Goal: Information Seeking & Learning: Learn about a topic

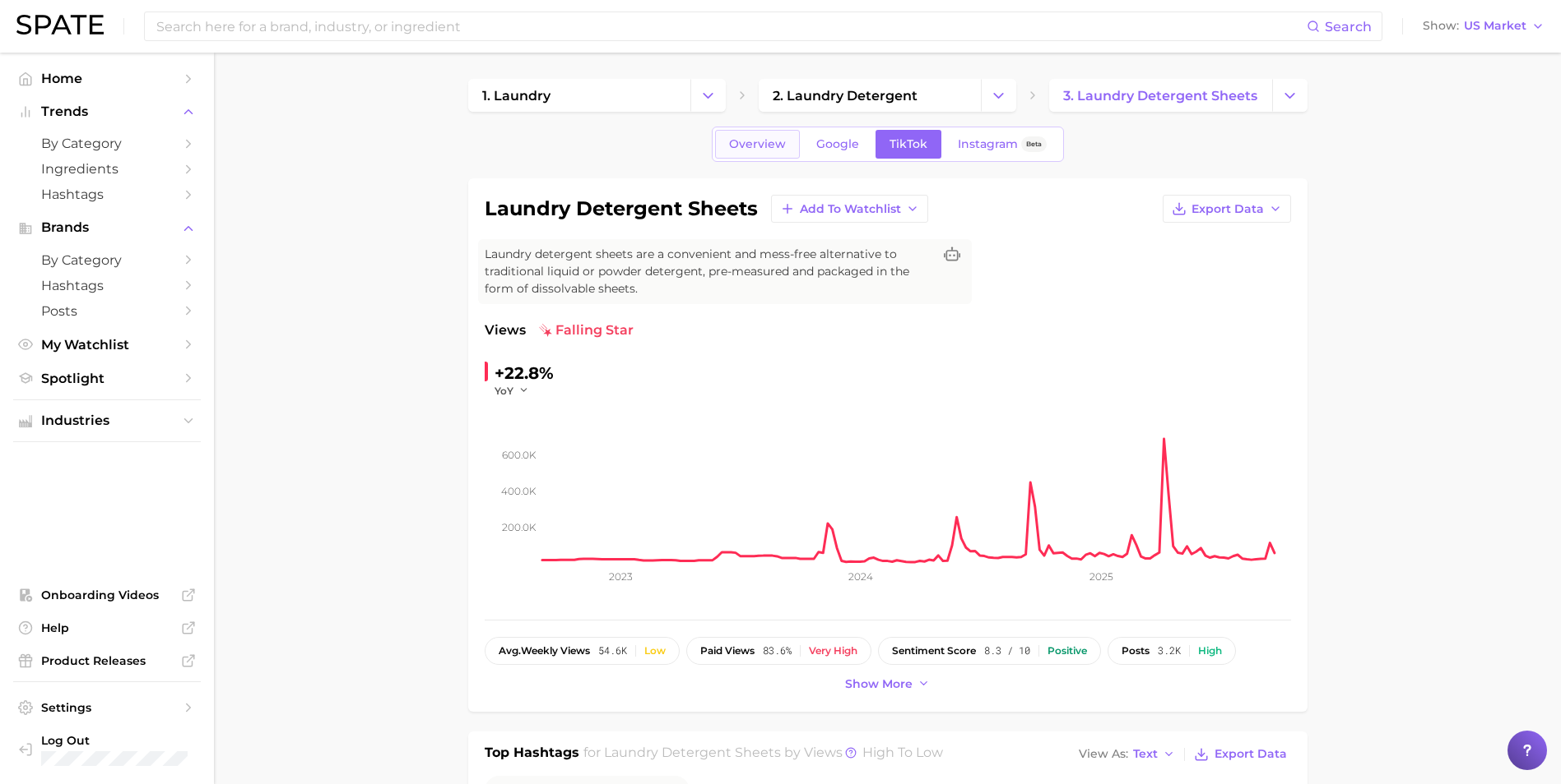
click at [774, 151] on link "Overview" at bounding box center [757, 144] width 85 height 29
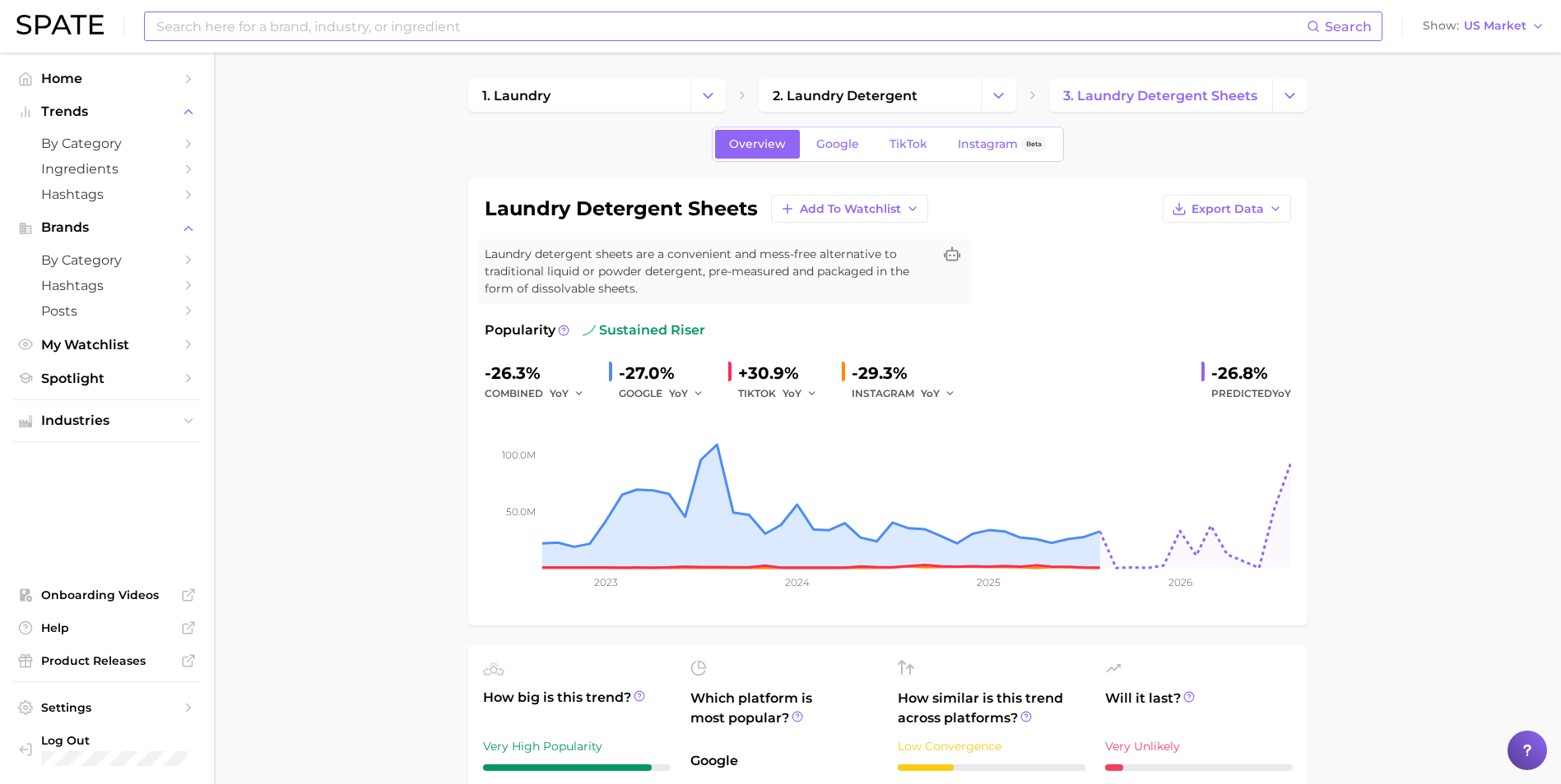
click at [408, 30] on input at bounding box center [730, 27] width 1152 height 28
type input "the clean people"
click at [852, 71] on button "Suggest" at bounding box center [848, 68] width 94 height 28
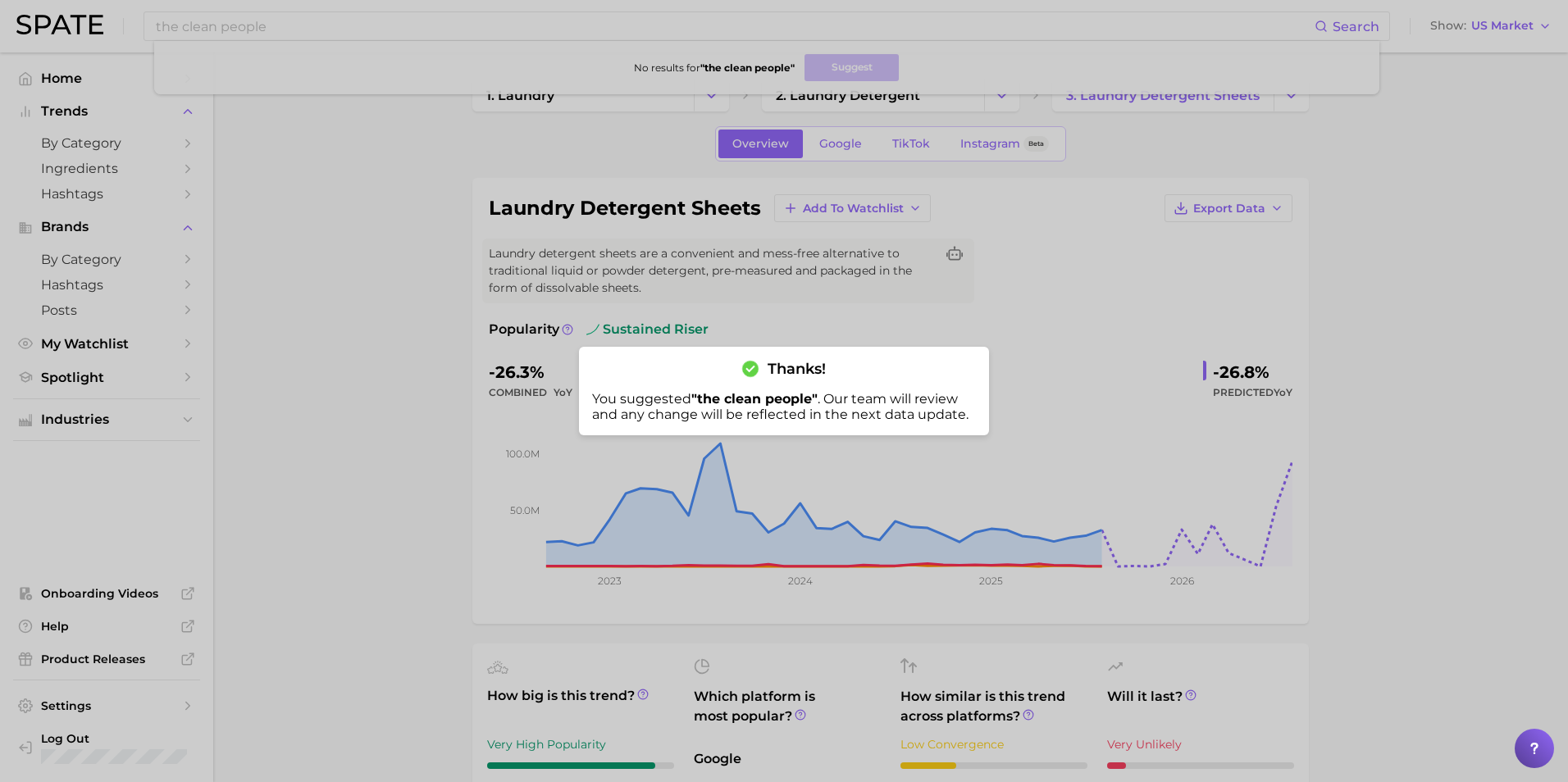
click at [372, 325] on div at bounding box center [784, 391] width 1568 height 782
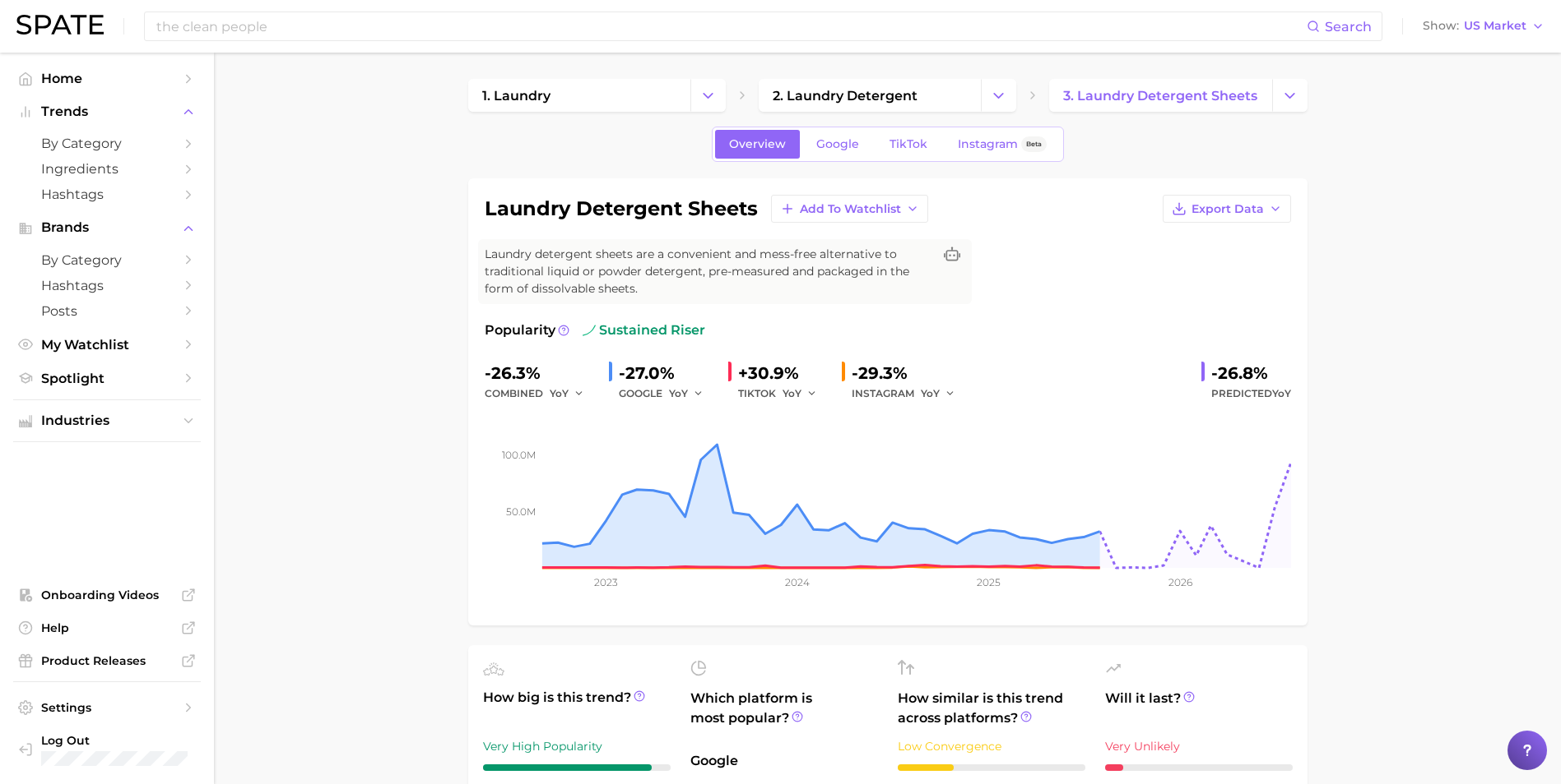
click at [799, 143] on div "Overview Google TikTok Instagram Beta" at bounding box center [888, 145] width 352 height 35
click at [809, 143] on link "Google" at bounding box center [838, 144] width 71 height 29
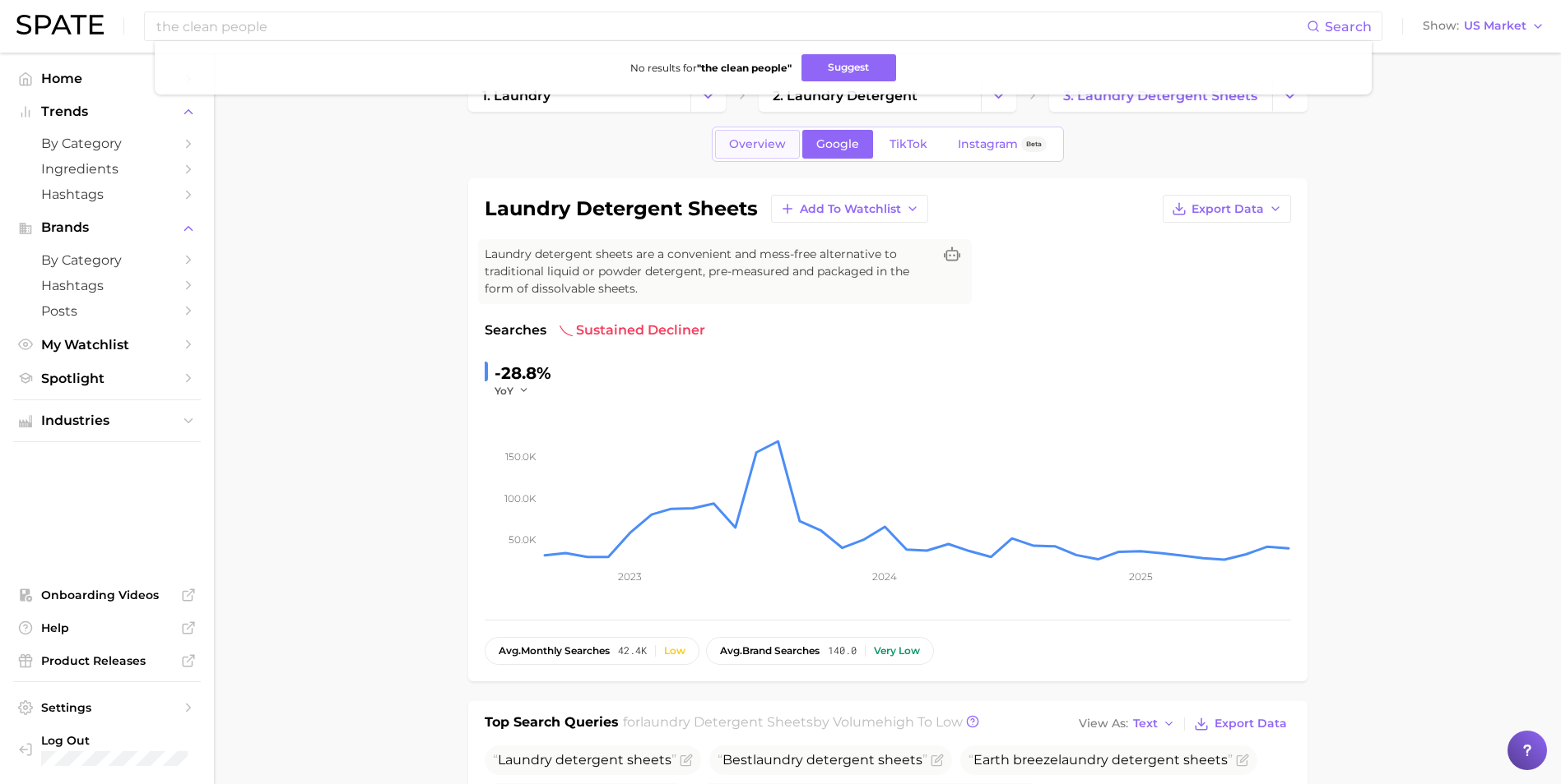
click at [744, 155] on link "Overview" at bounding box center [757, 144] width 85 height 29
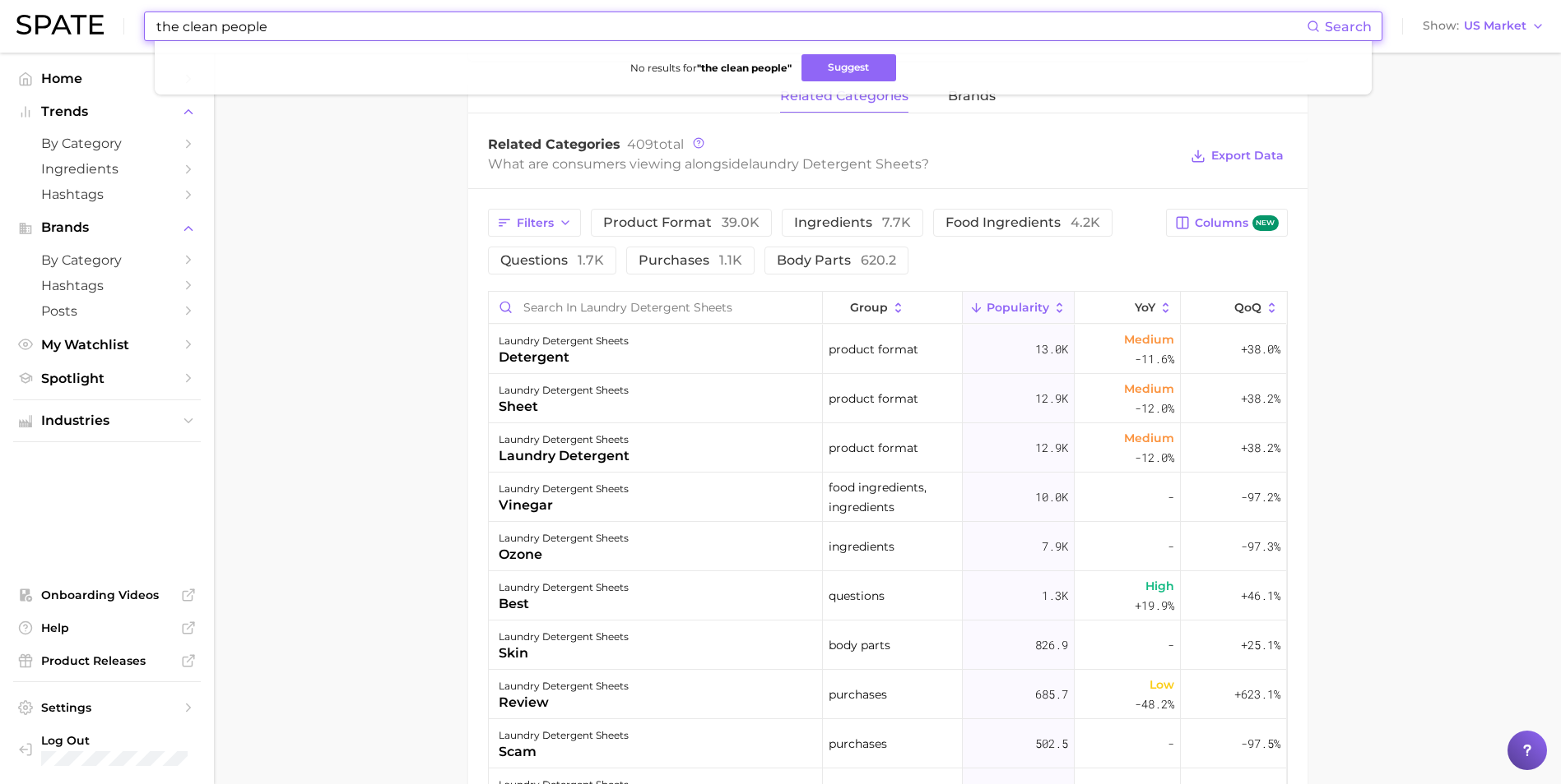
scroll to position [740, 0]
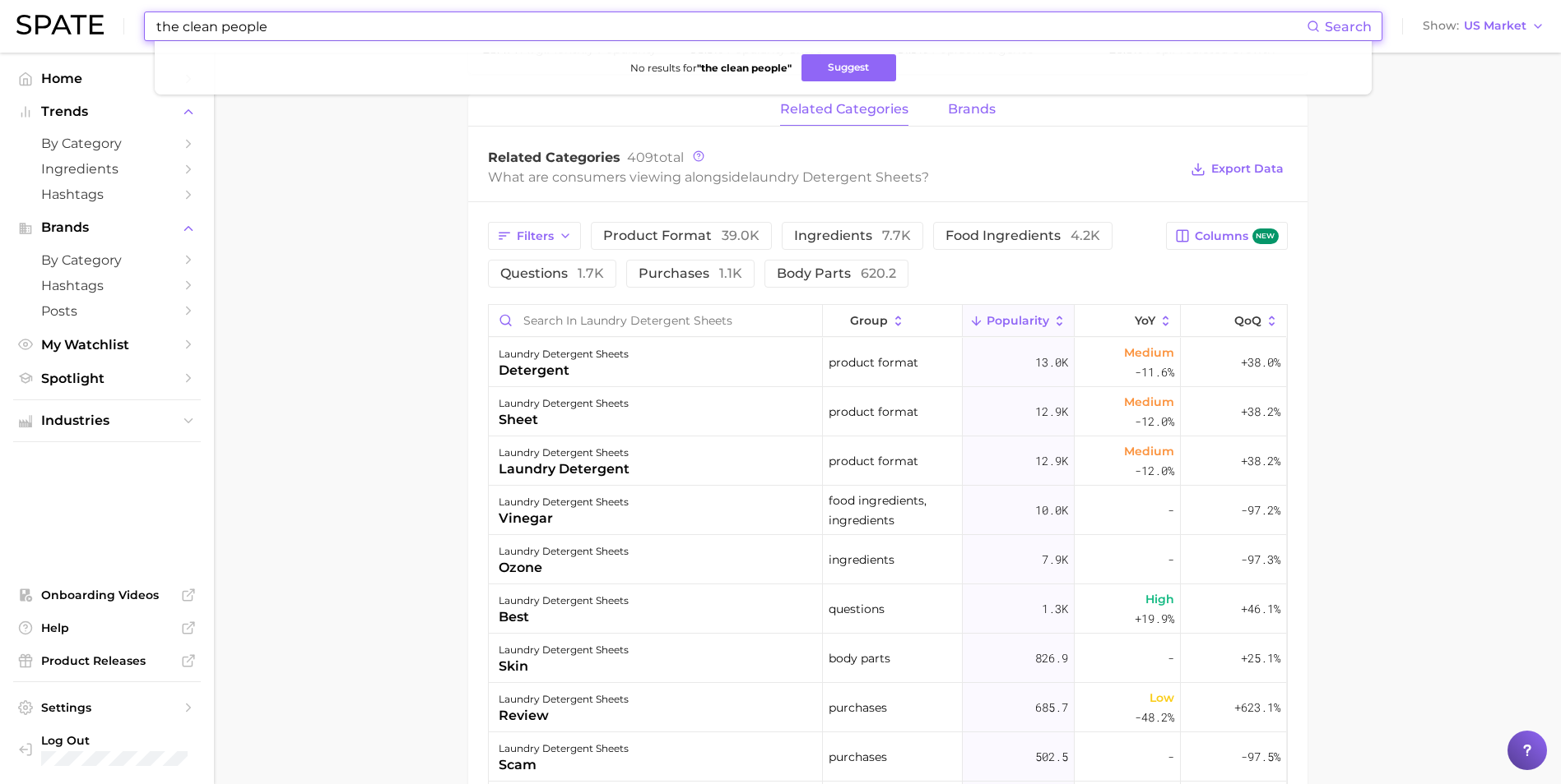
click at [948, 113] on span "brands" at bounding box center [971, 109] width 47 height 15
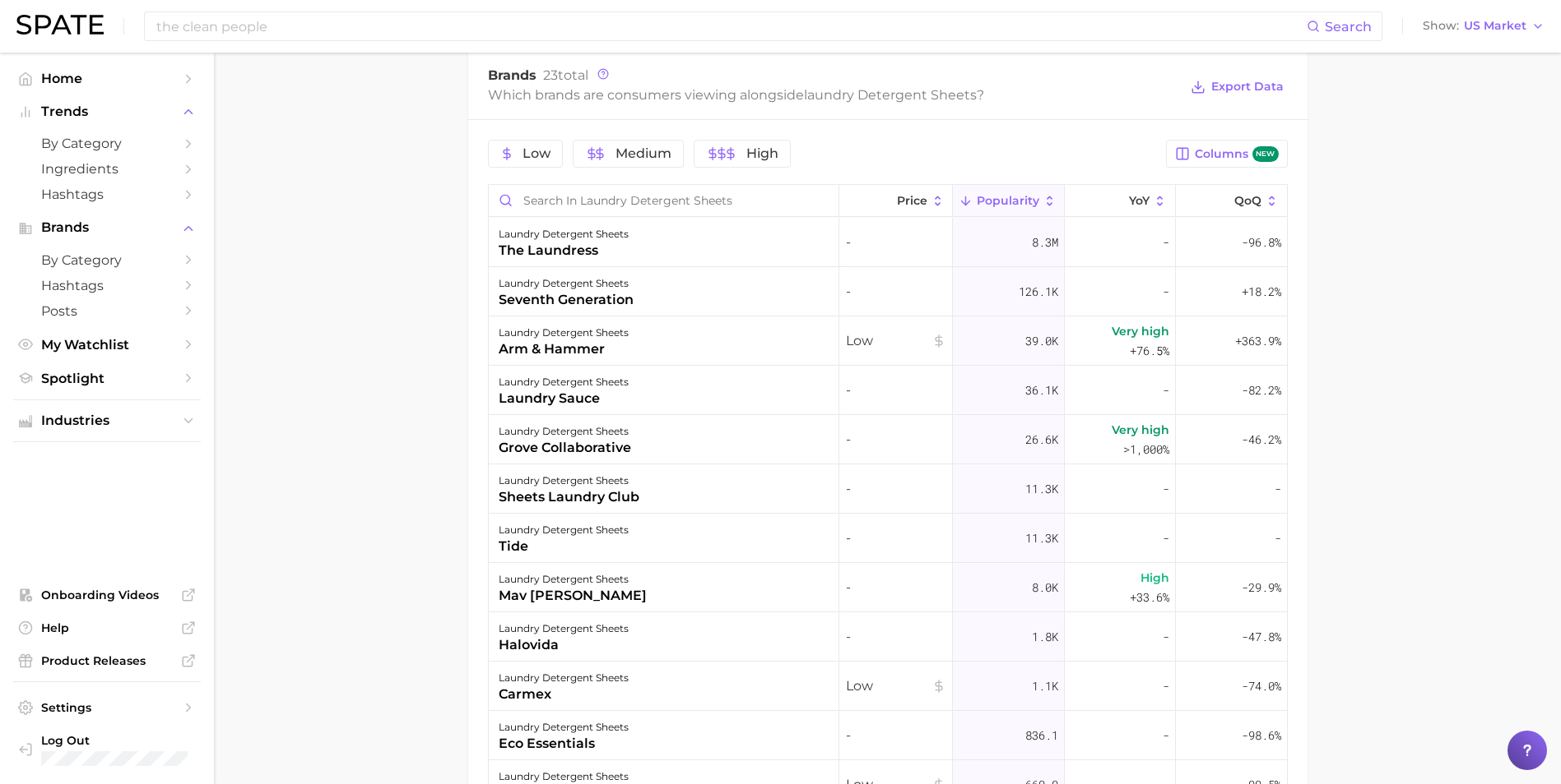
scroll to position [904, 0]
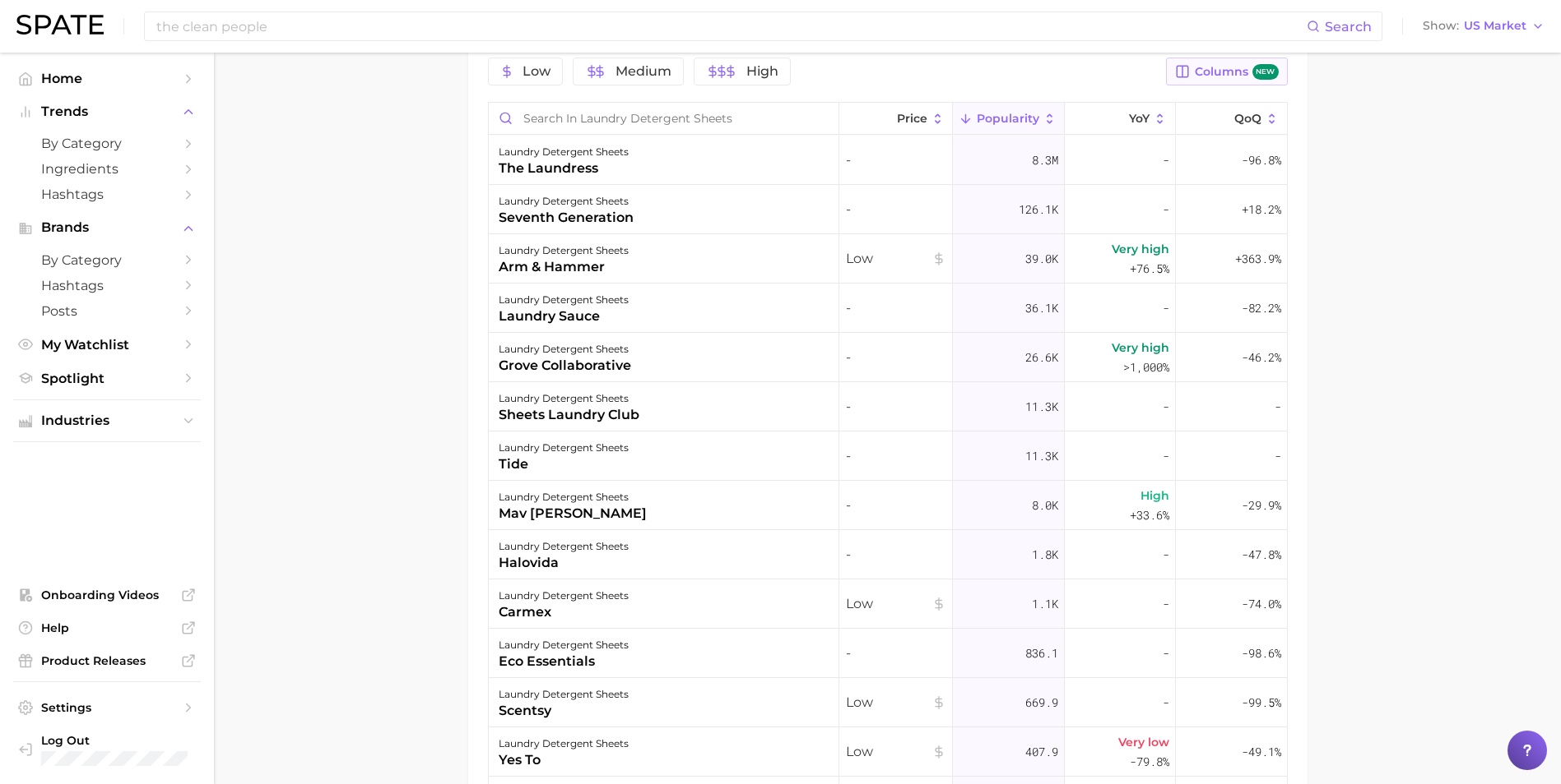
click at [1246, 61] on button "Columns new" at bounding box center [1225, 72] width 121 height 28
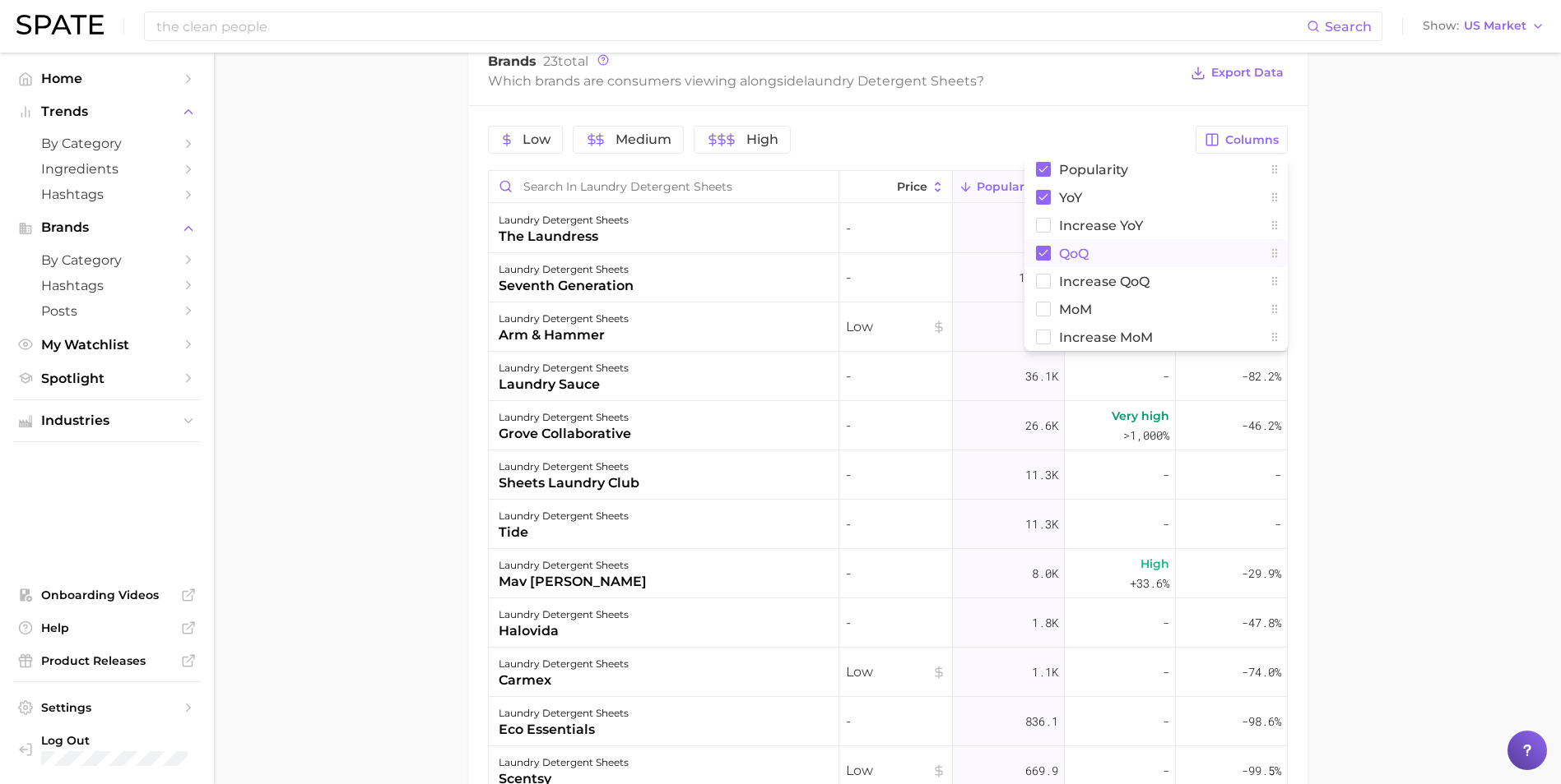
scroll to position [822, 0]
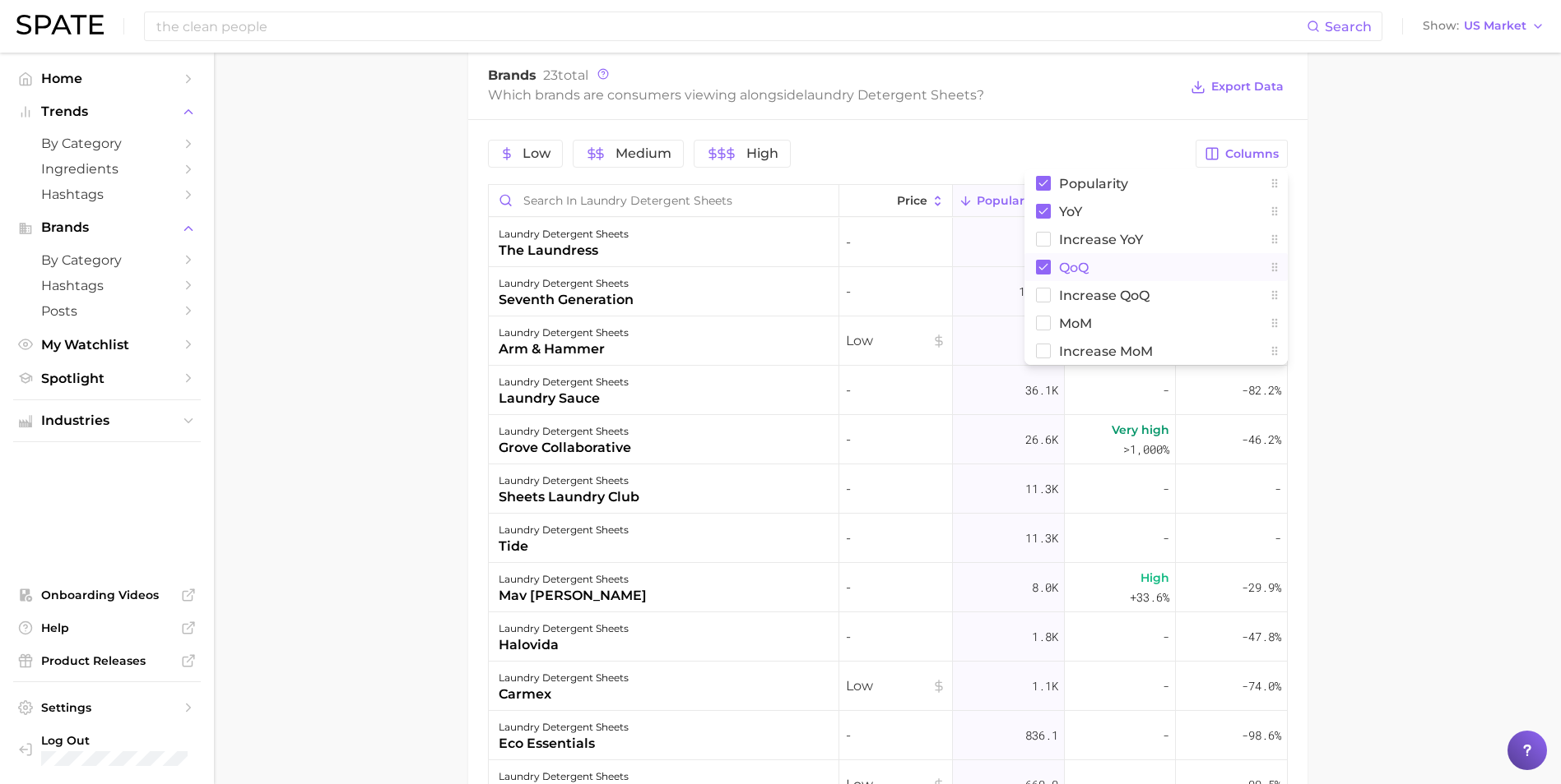
click at [1195, 260] on button "QoQ" at bounding box center [1155, 267] width 263 height 28
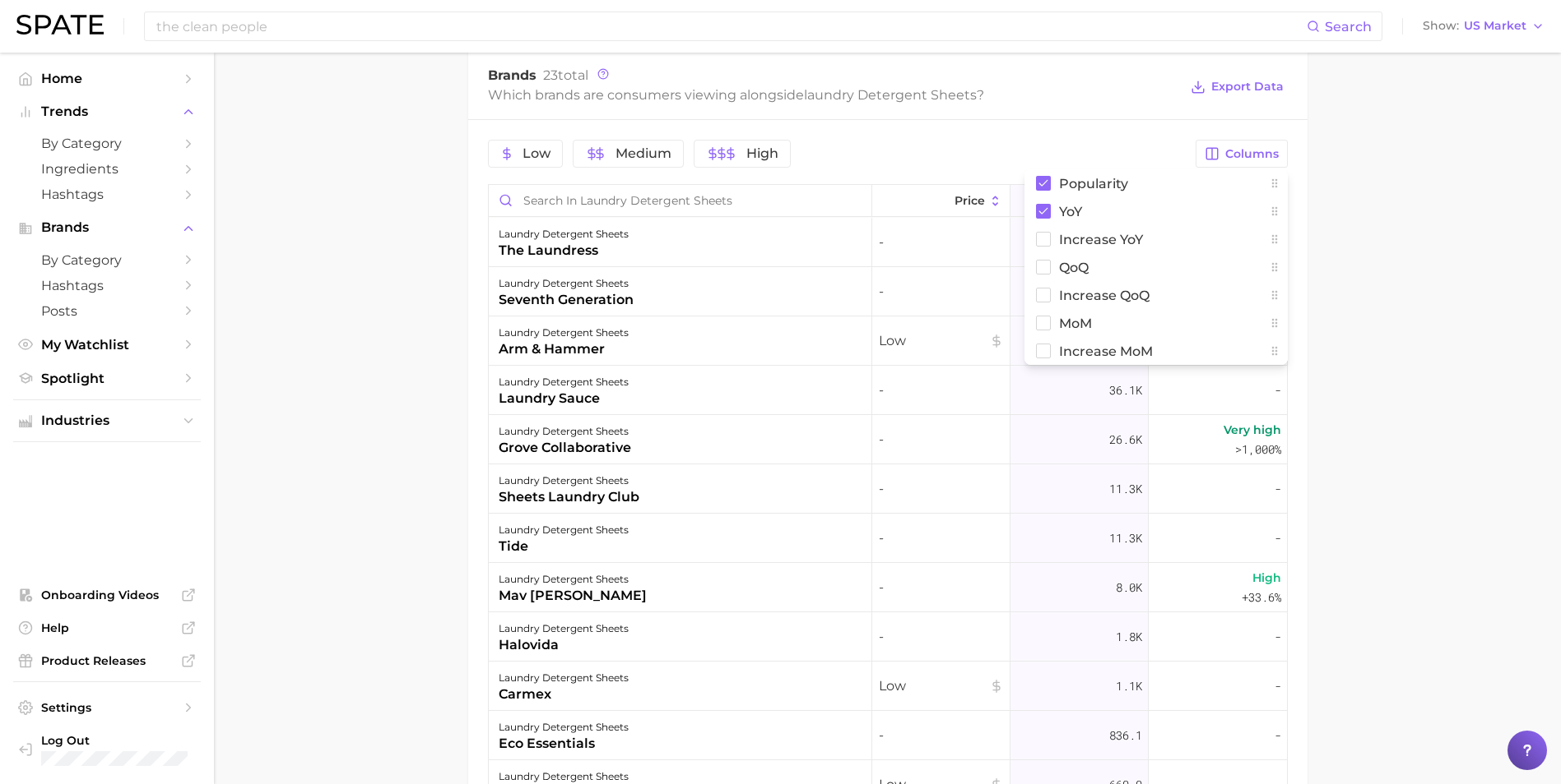
click at [1466, 259] on main "1. laundry 2. laundry detergent 3. laundry detergent sheets Overview Google Tik…" at bounding box center [887, 151] width 1346 height 1840
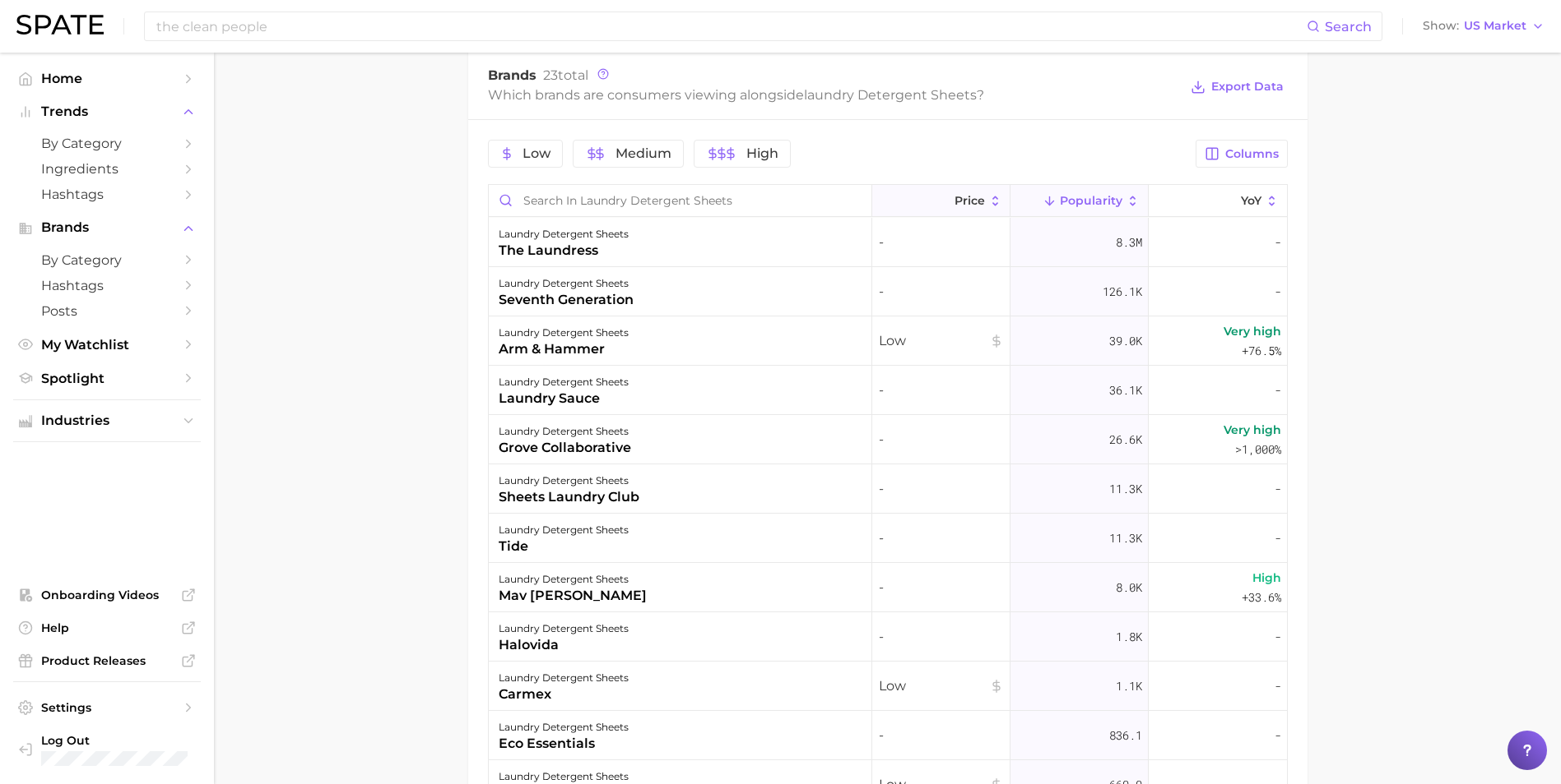
click at [988, 204] on icon at bounding box center [995, 201] width 15 height 15
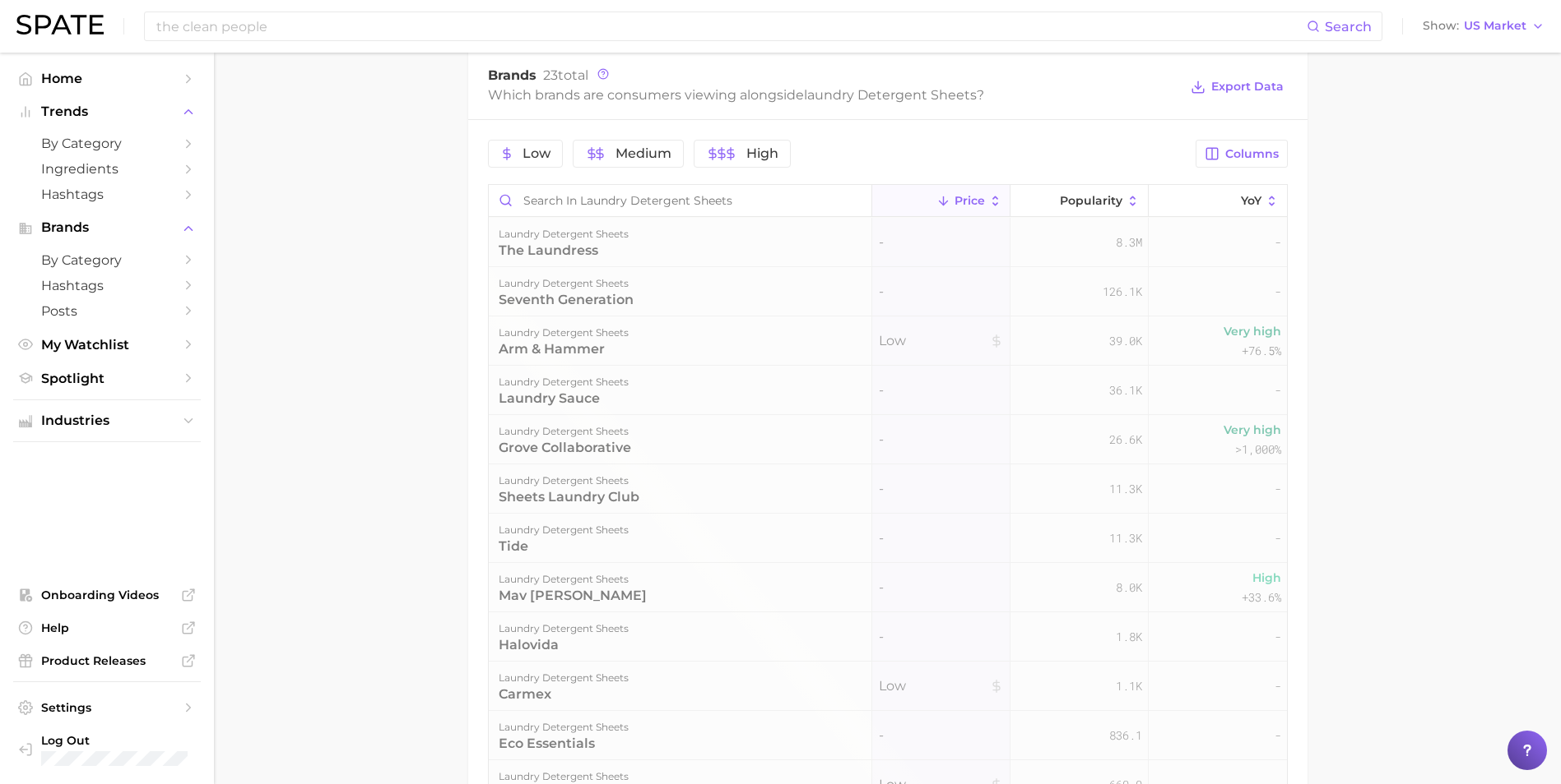
click at [988, 204] on icon at bounding box center [995, 201] width 15 height 15
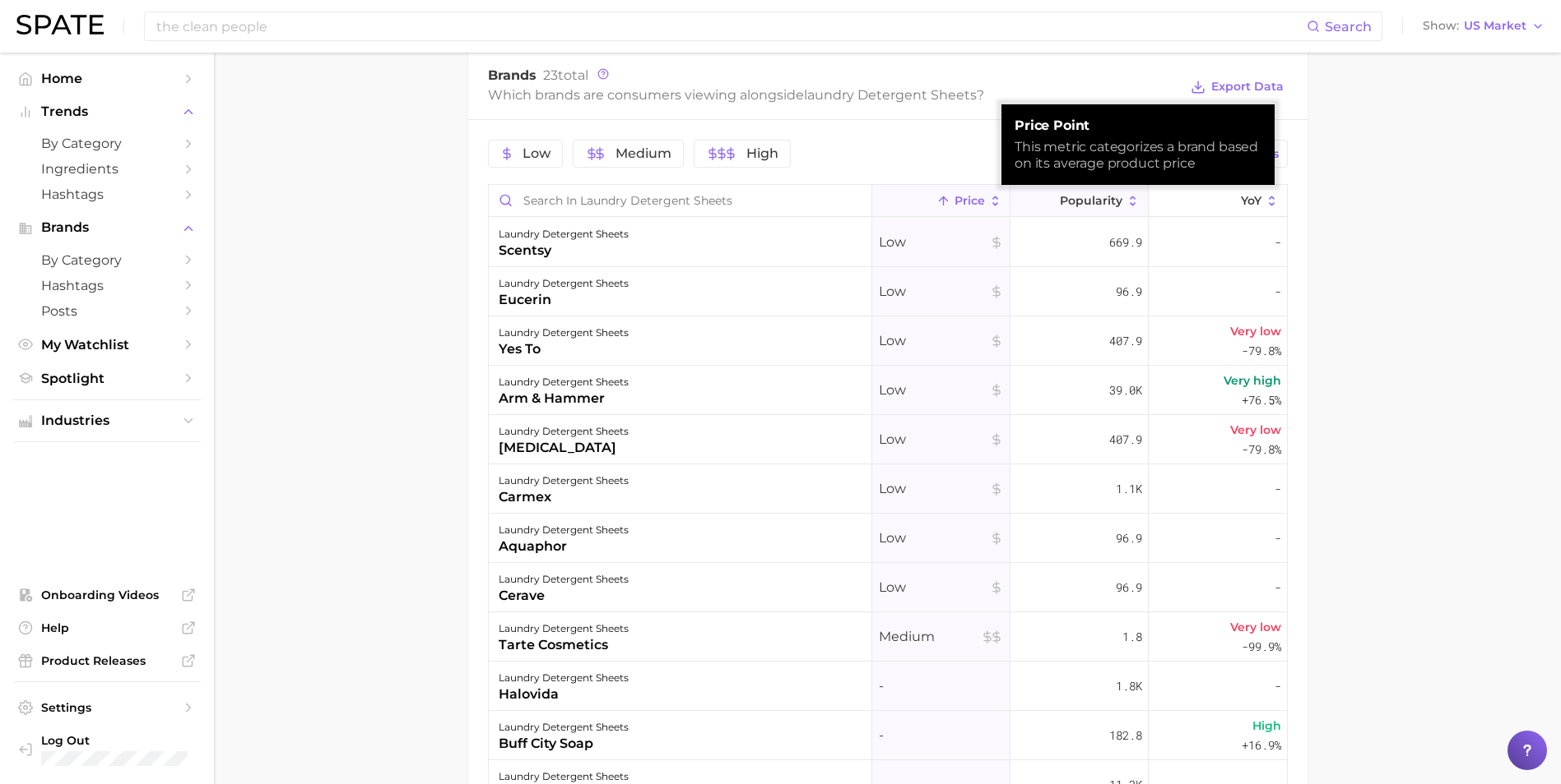
click at [1100, 204] on span "Popularity" at bounding box center [1092, 200] width 63 height 13
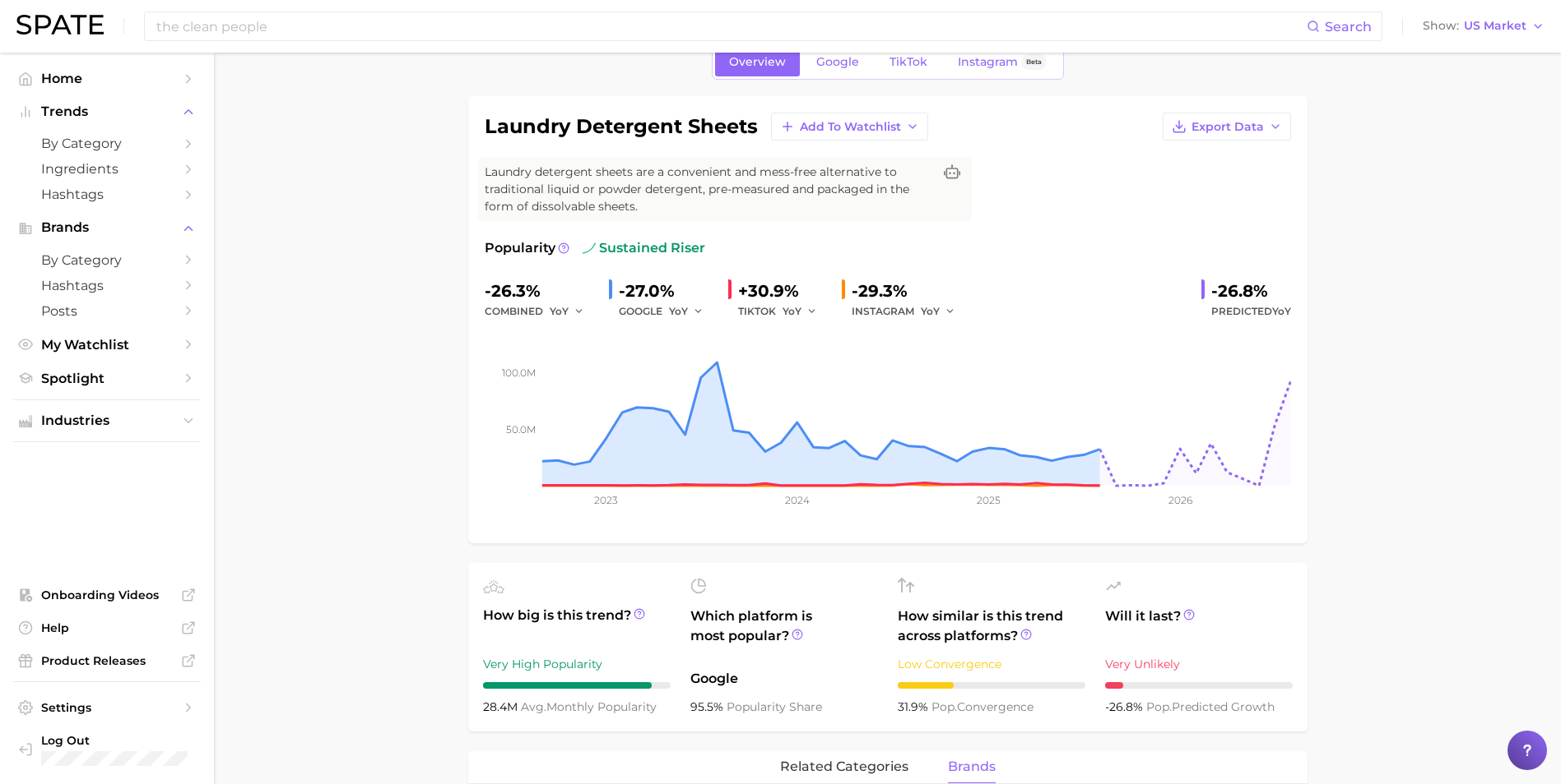
scroll to position [0, 0]
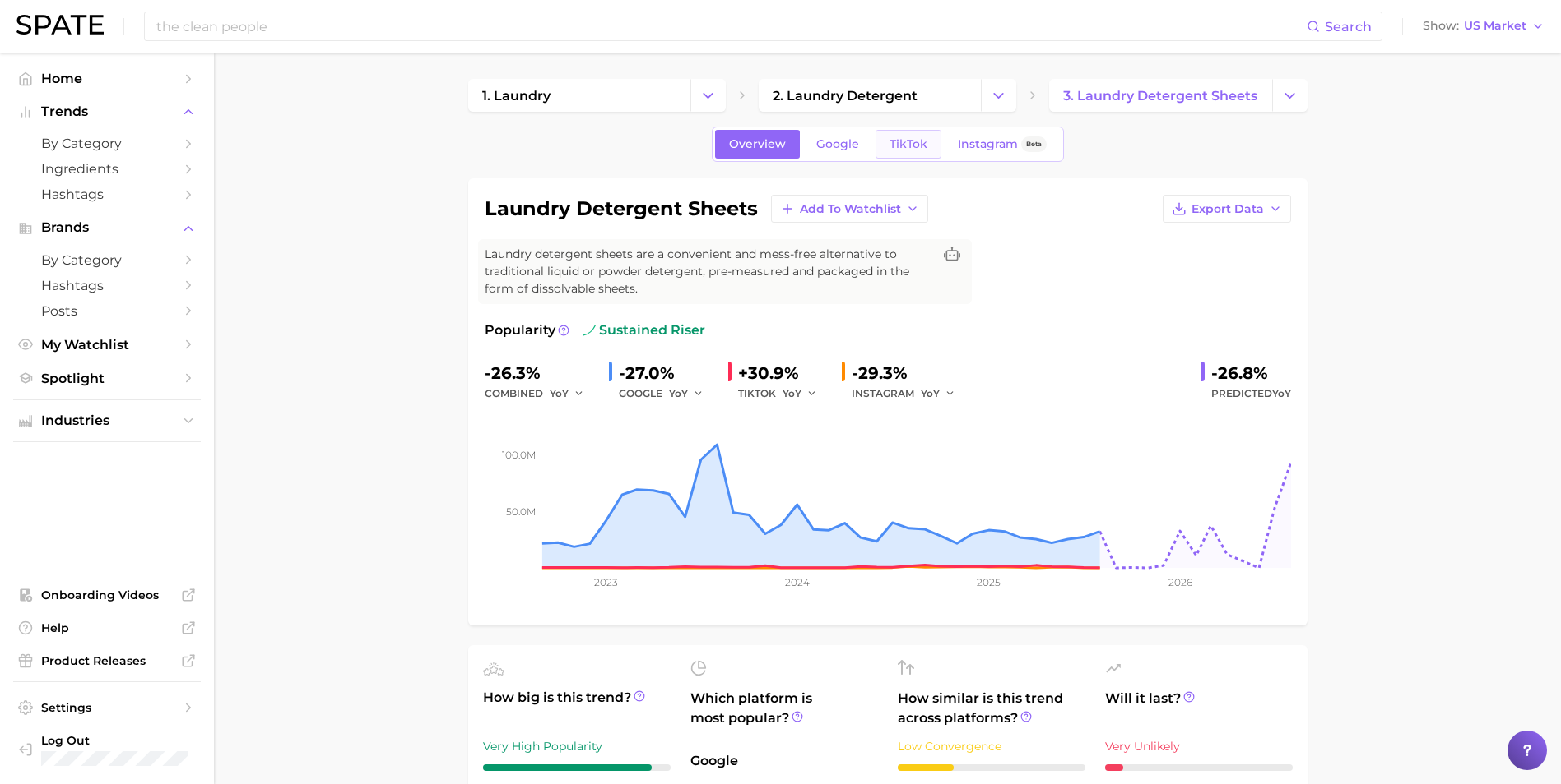
click at [885, 146] on link "TikTok" at bounding box center [907, 144] width 66 height 29
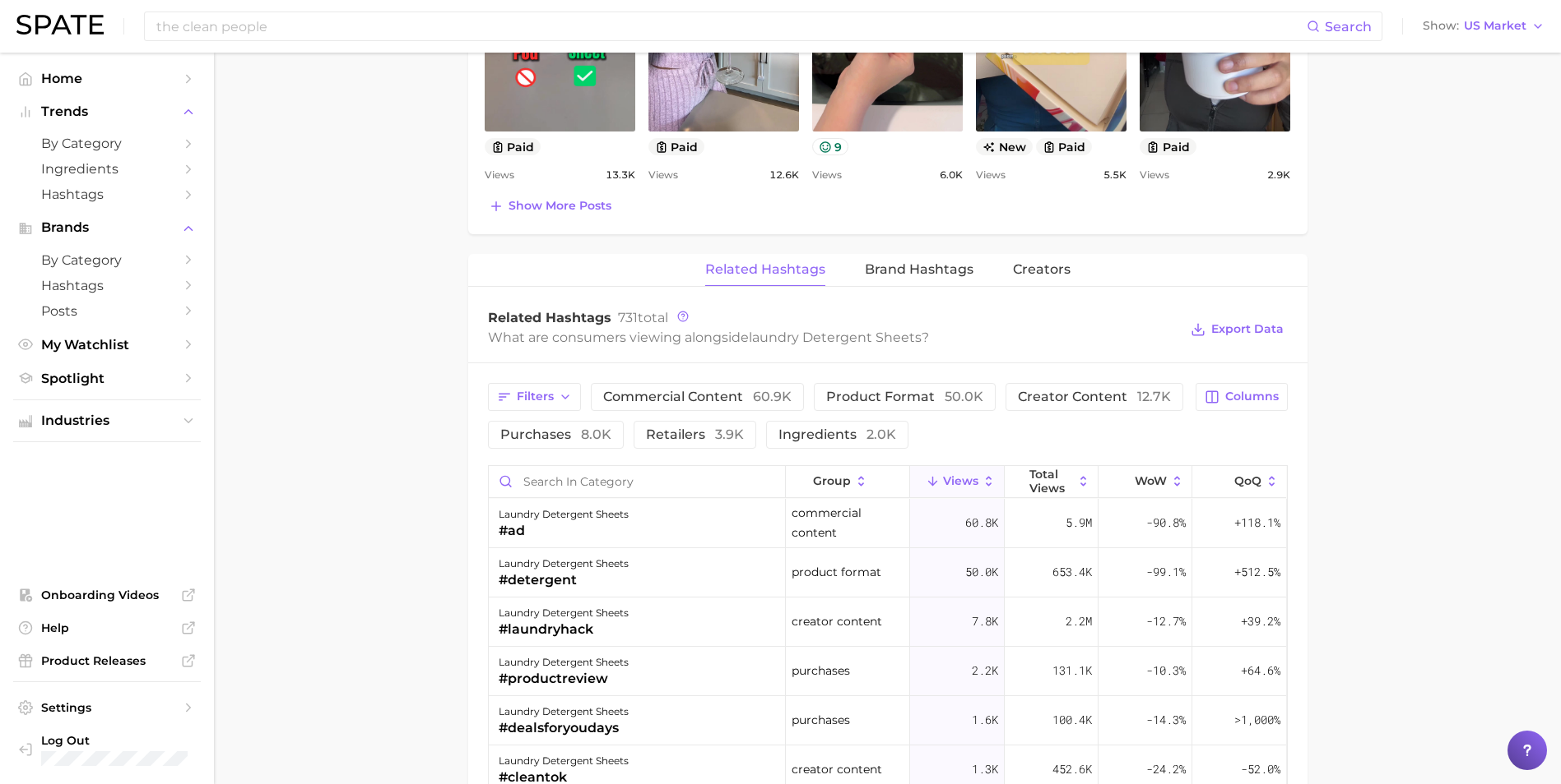
scroll to position [1234, 0]
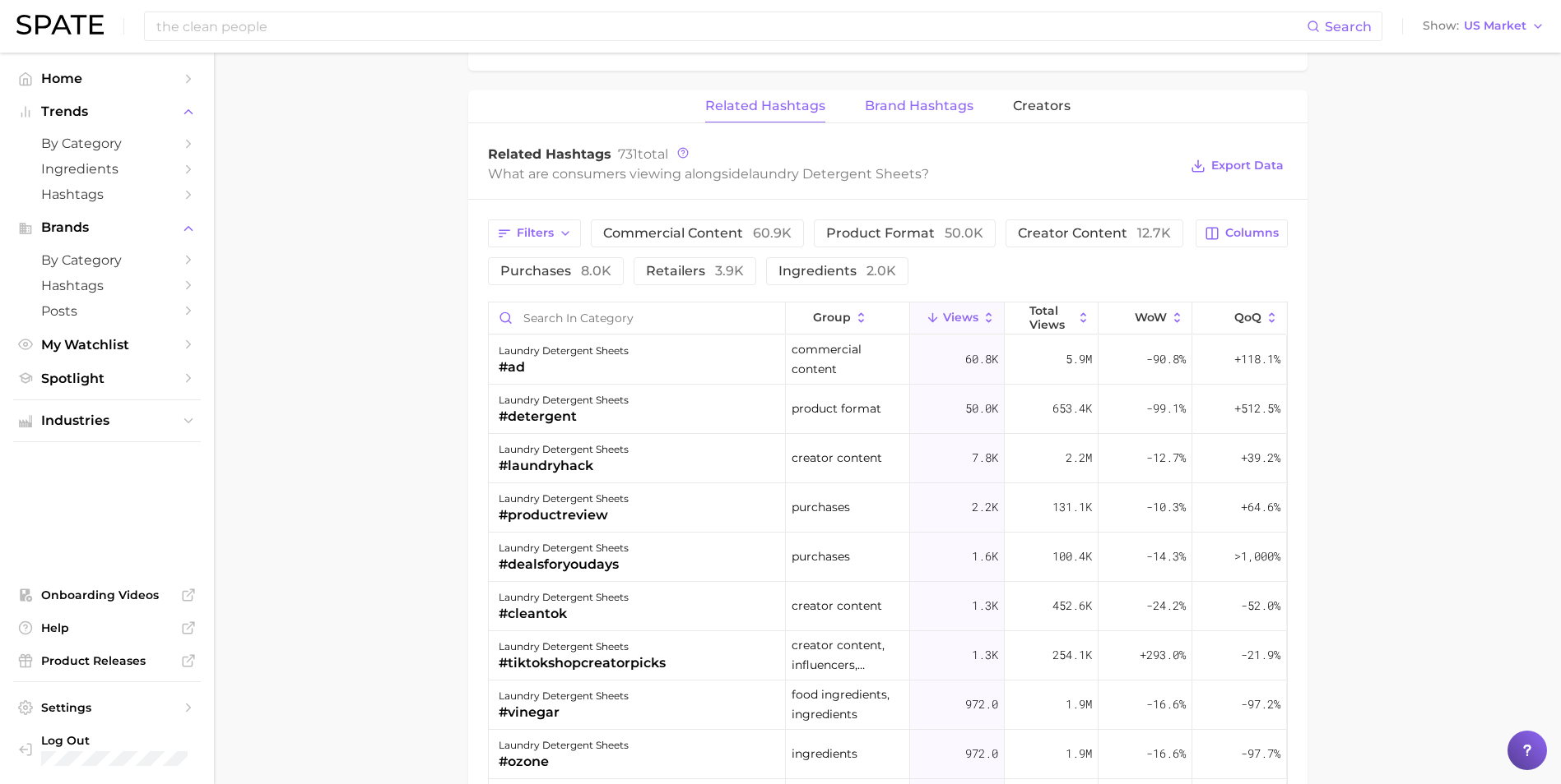
click at [943, 116] on button "Brand Hashtags" at bounding box center [918, 106] width 108 height 32
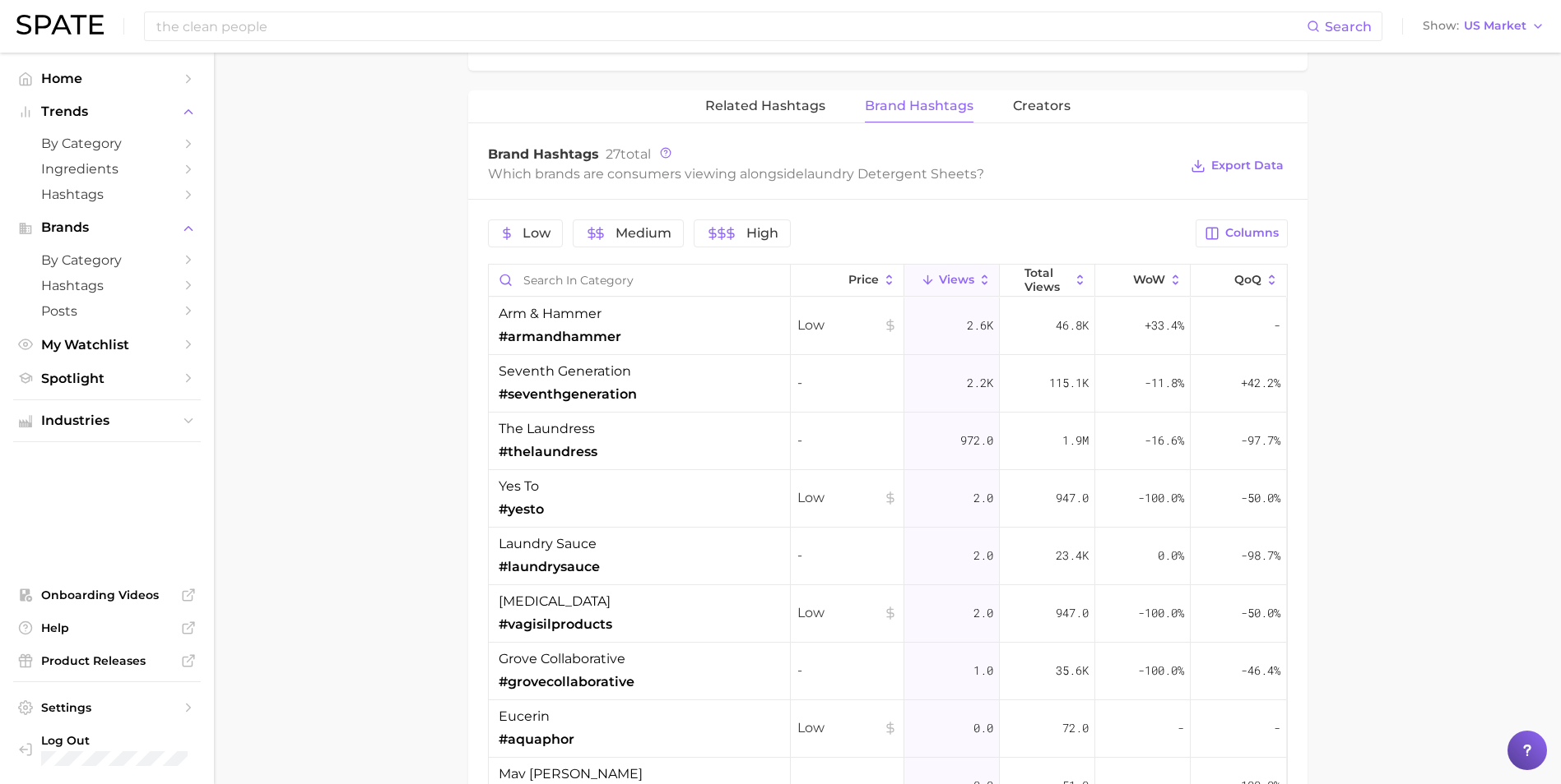
click at [949, 288] on button "Views" at bounding box center [952, 280] width 95 height 32
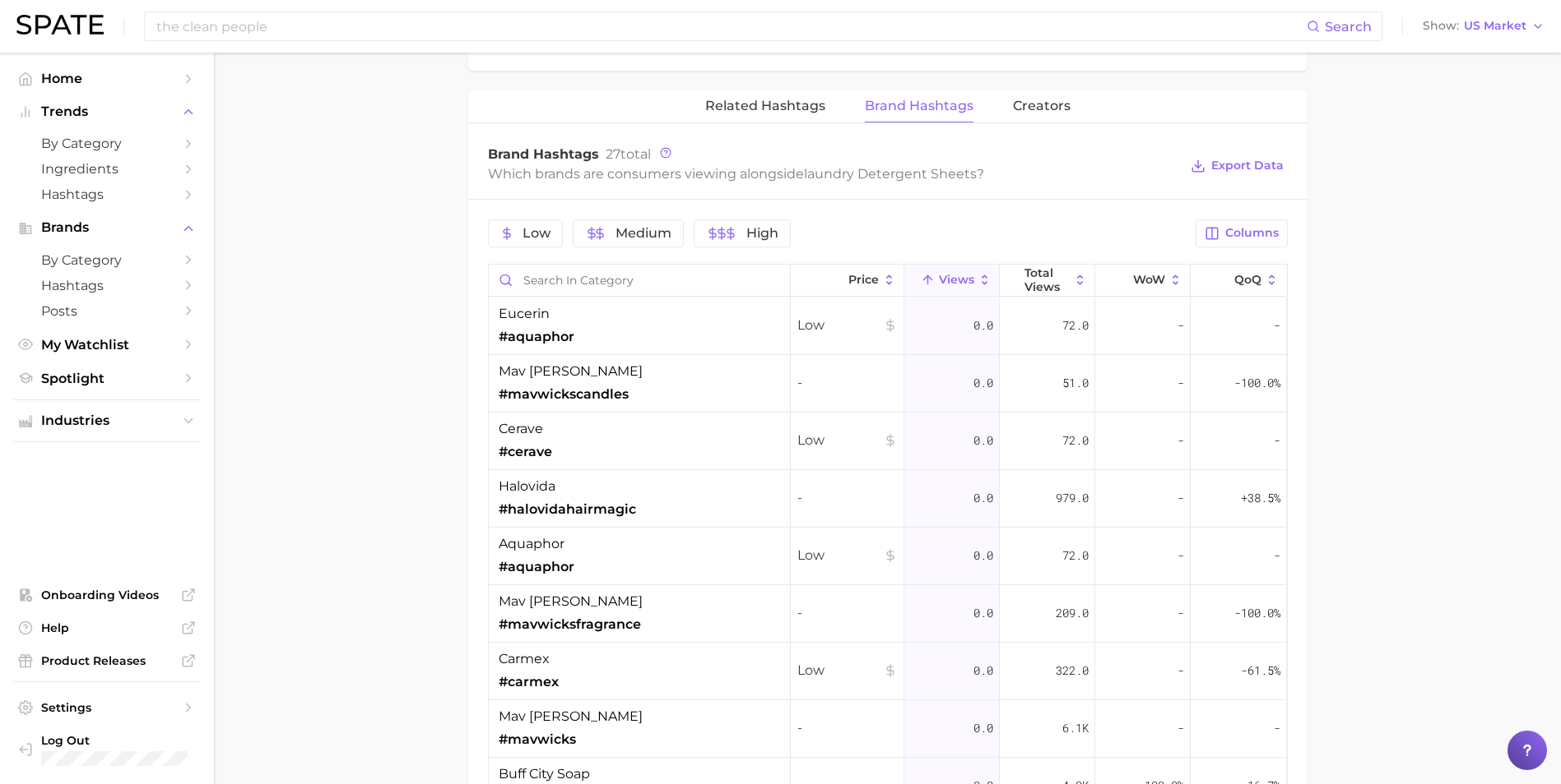
click at [949, 282] on span "Views" at bounding box center [957, 278] width 35 height 13
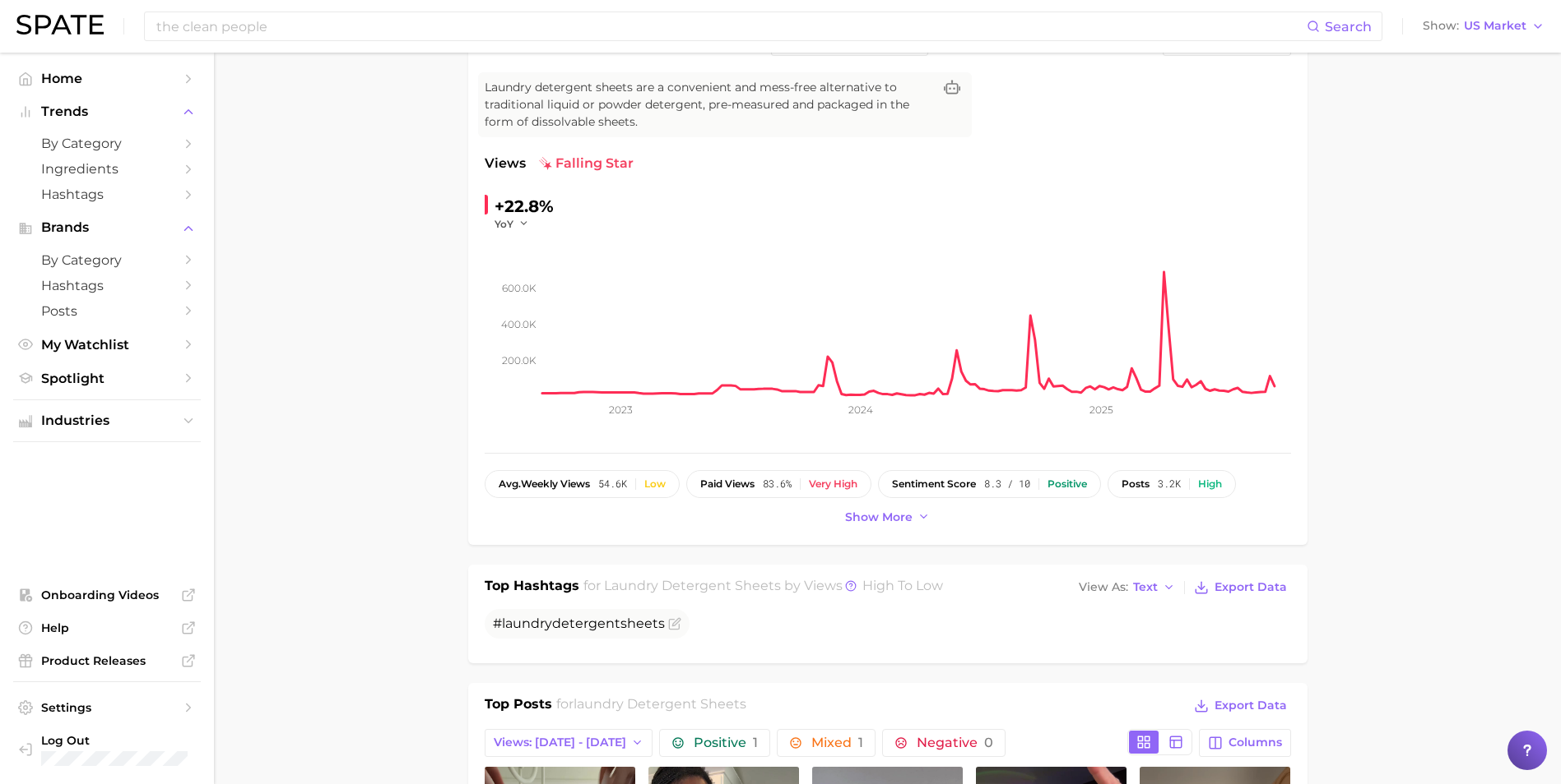
scroll to position [0, 0]
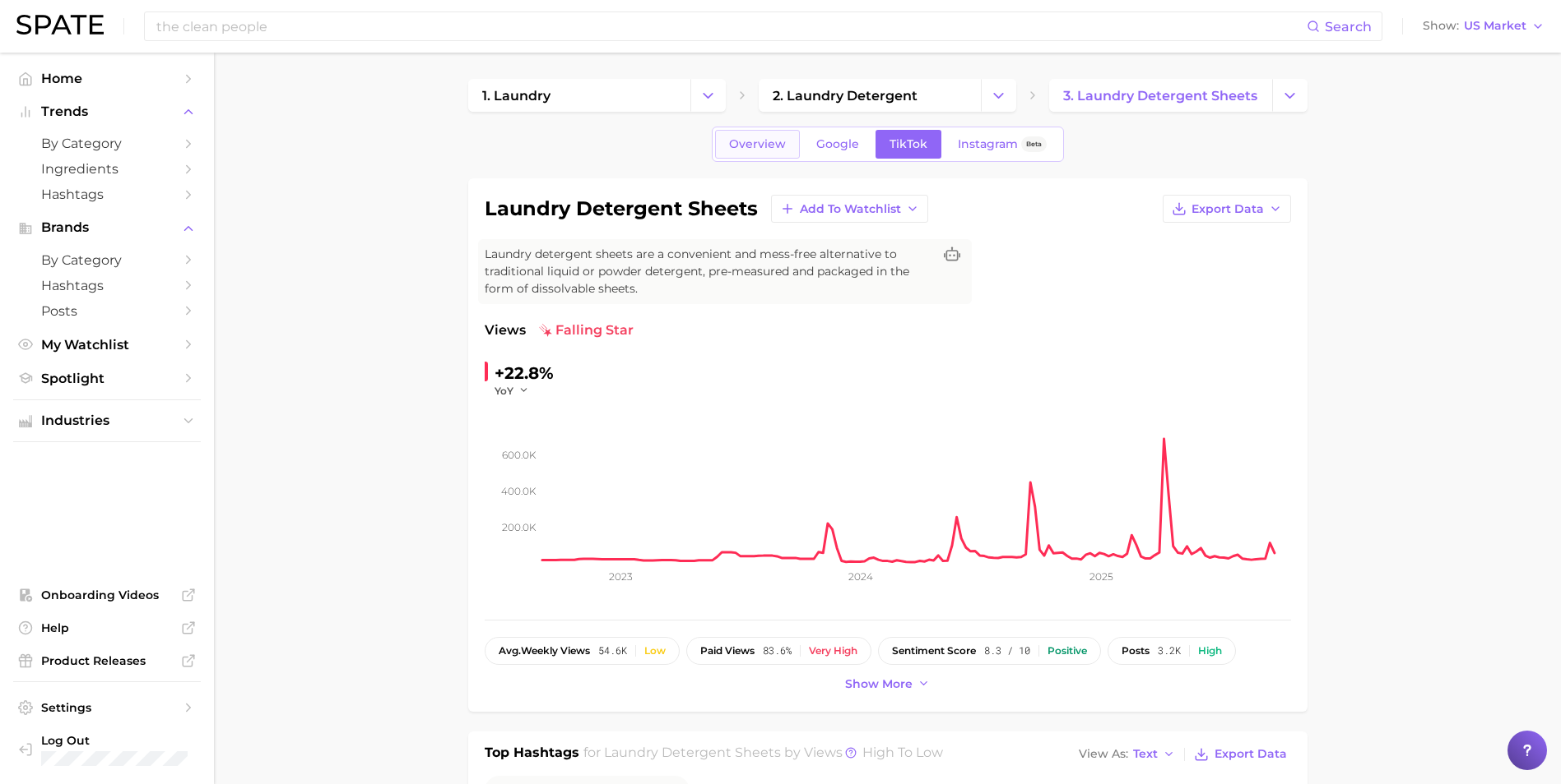
click at [724, 140] on link "Overview" at bounding box center [757, 144] width 85 height 29
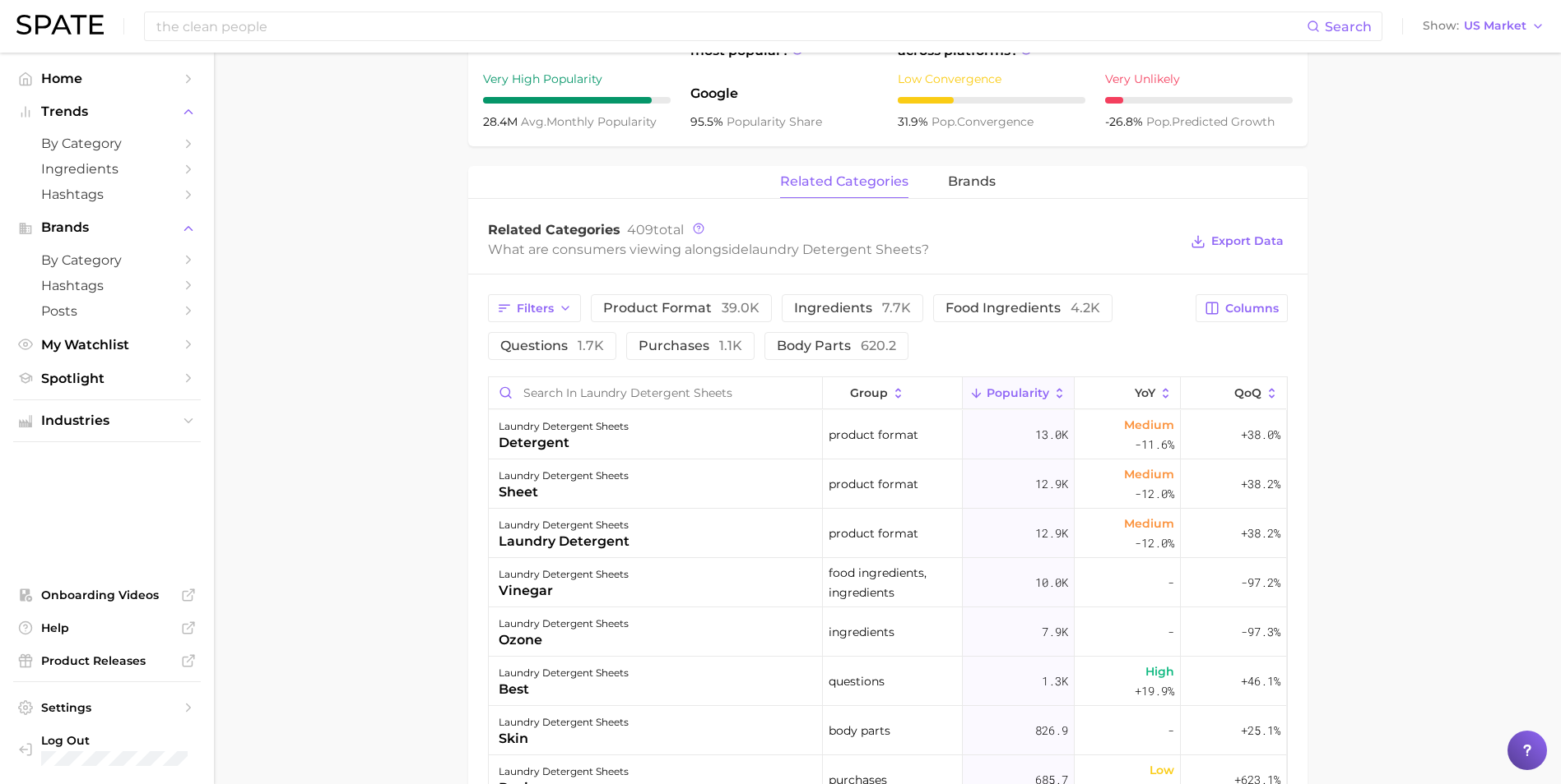
scroll to position [658, 0]
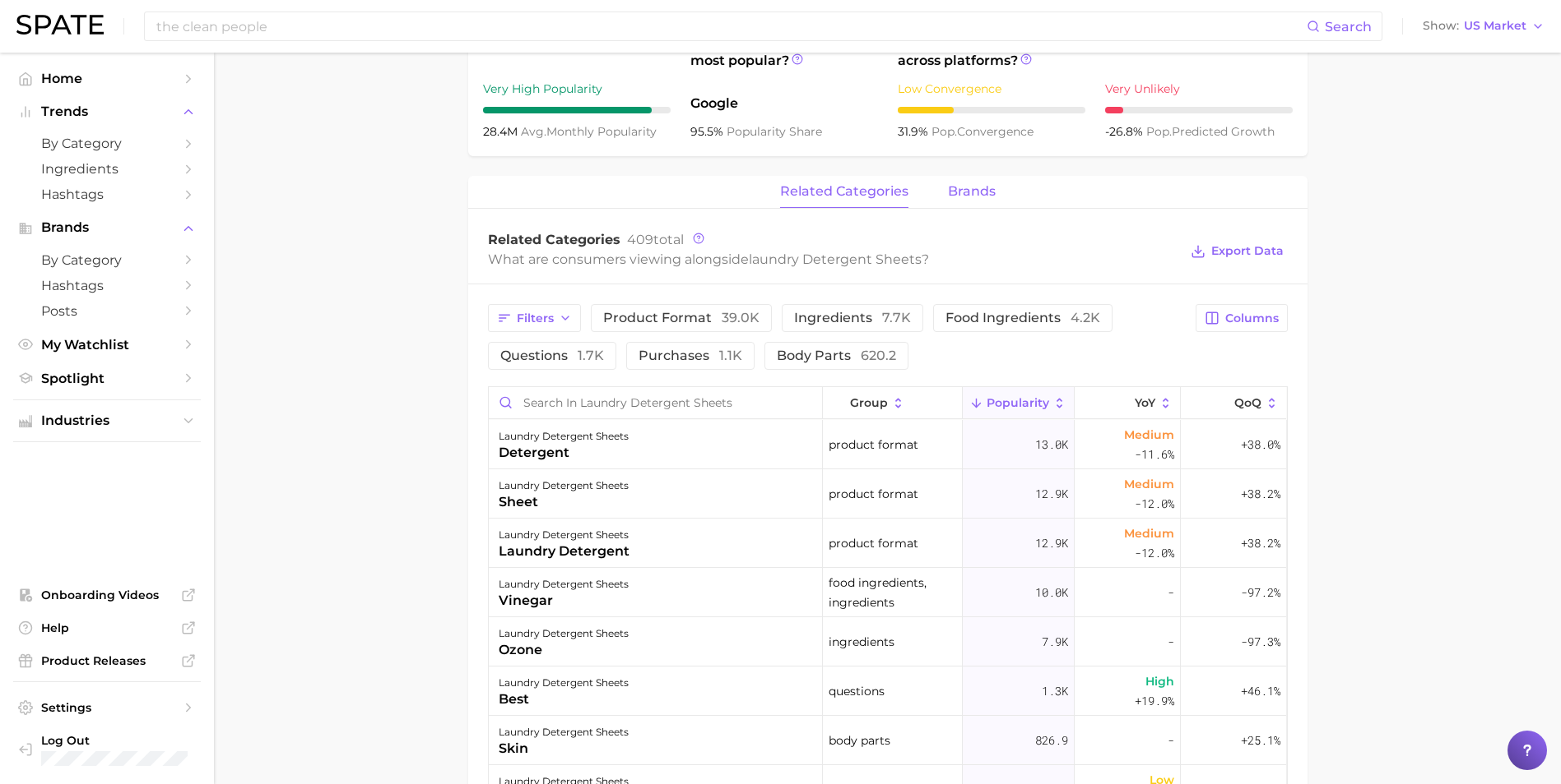
click at [963, 208] on button "brands" at bounding box center [971, 192] width 47 height 32
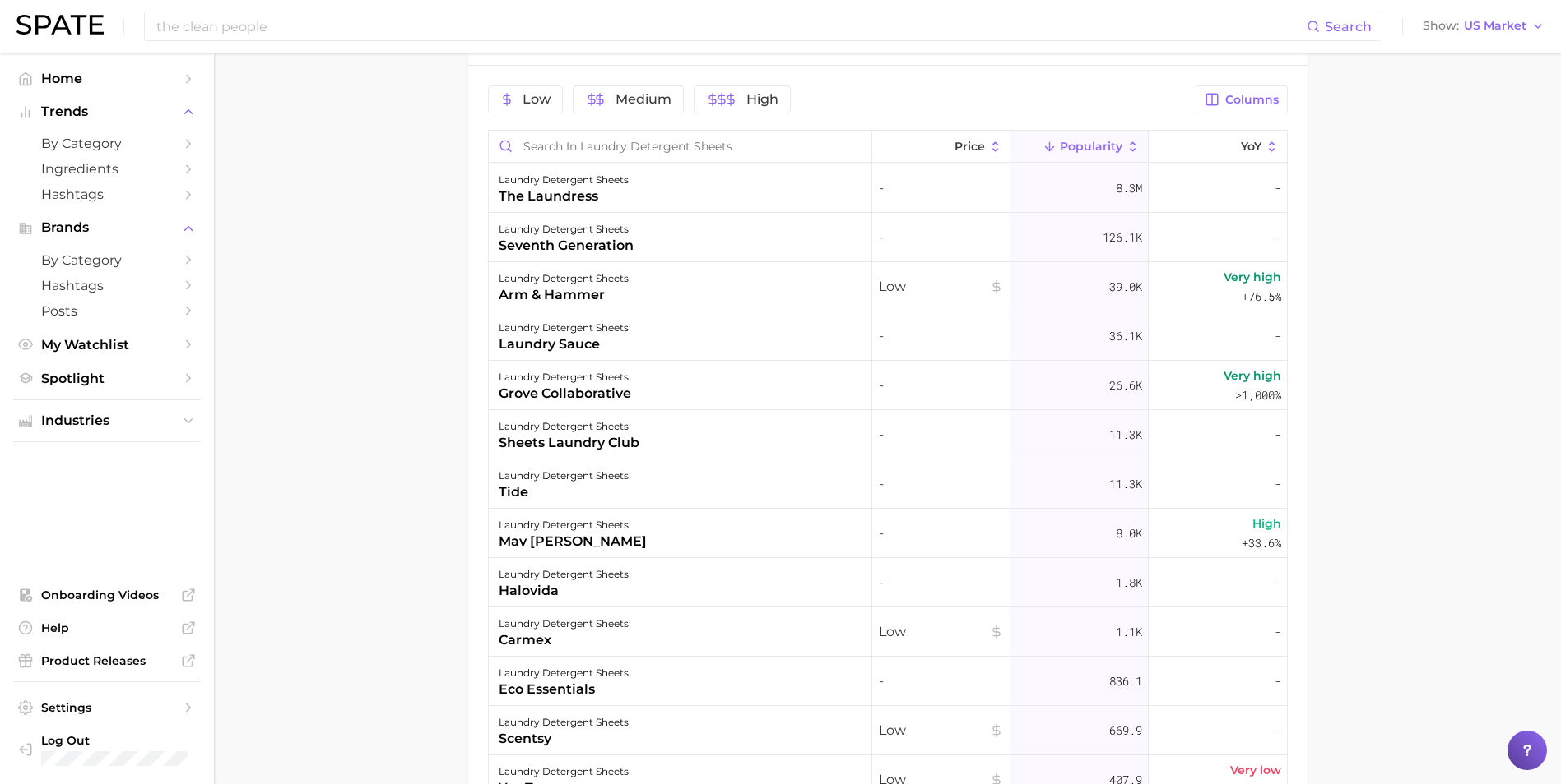
scroll to position [904, 0]
